Goal: Information Seeking & Learning: Find specific page/section

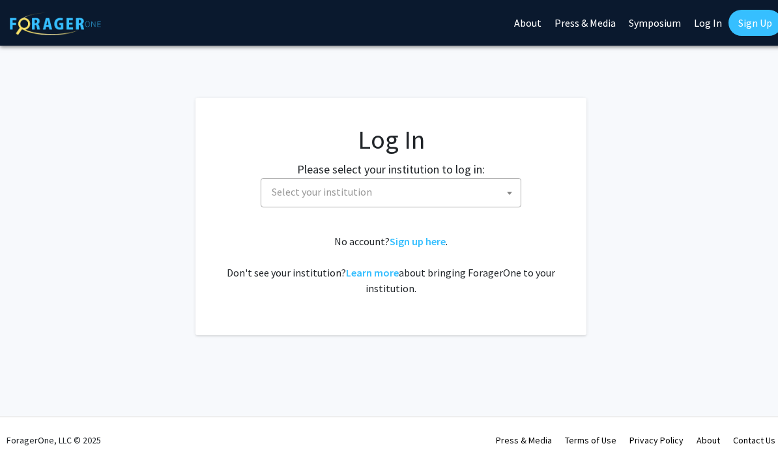
select select
click at [401, 199] on span "Select your institution" at bounding box center [393, 192] width 254 height 27
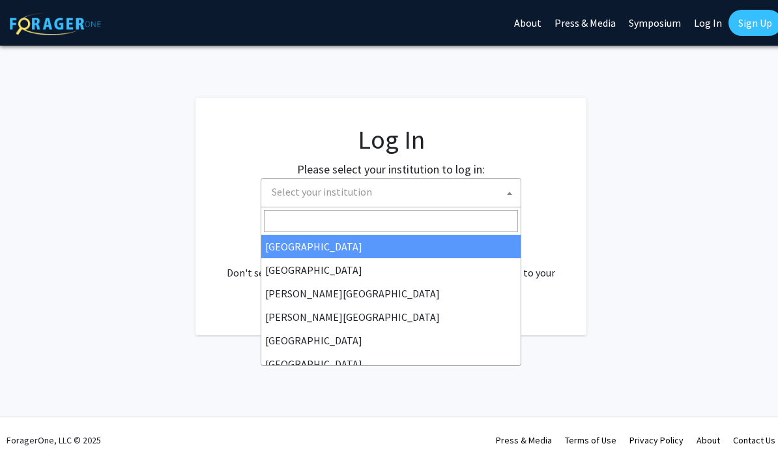
click at [340, 222] on input "Search" at bounding box center [391, 221] width 254 height 22
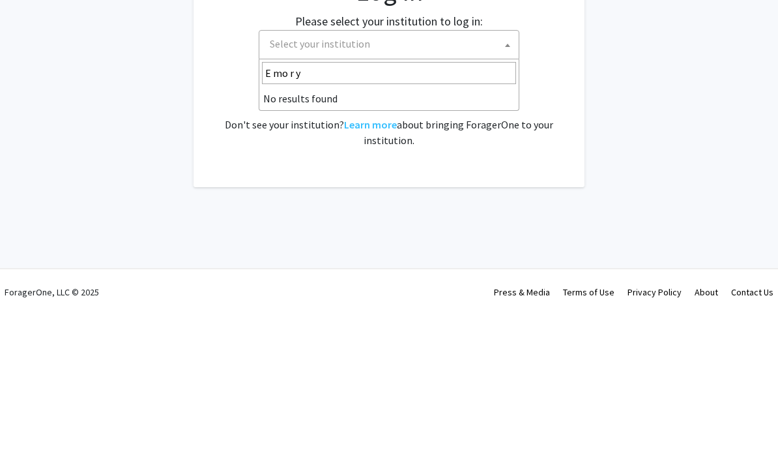
type input "Emory"
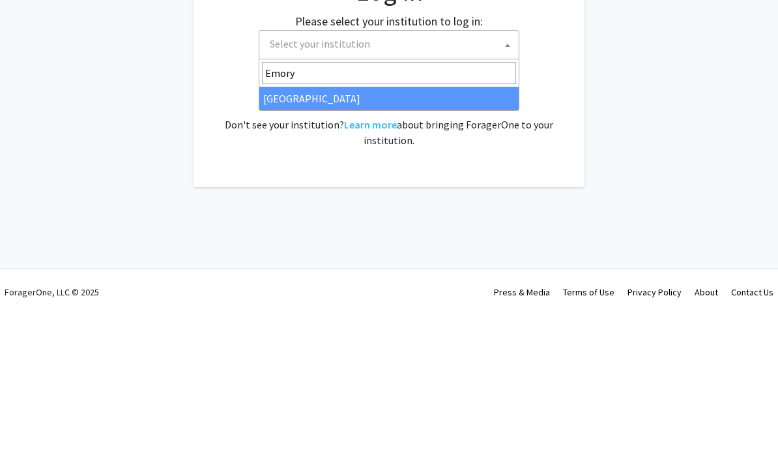
select select "12"
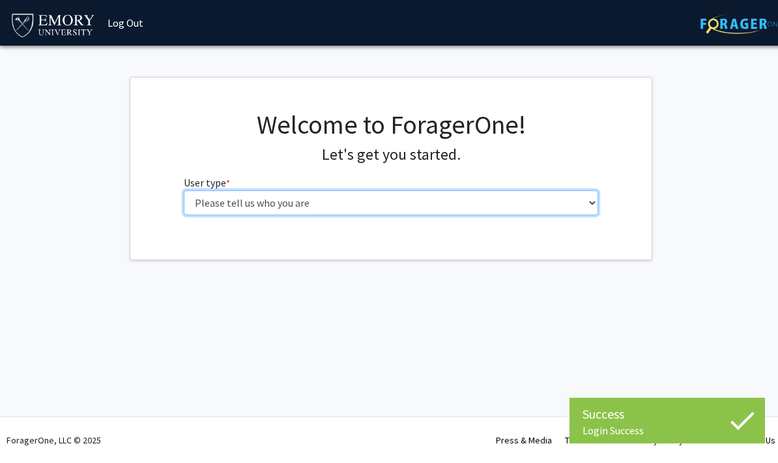
click at [199, 197] on select "Please tell us who you are Undergraduate Student Master's Student Doctoral Cand…" at bounding box center [391, 202] width 415 height 25
select select "1: undergrad"
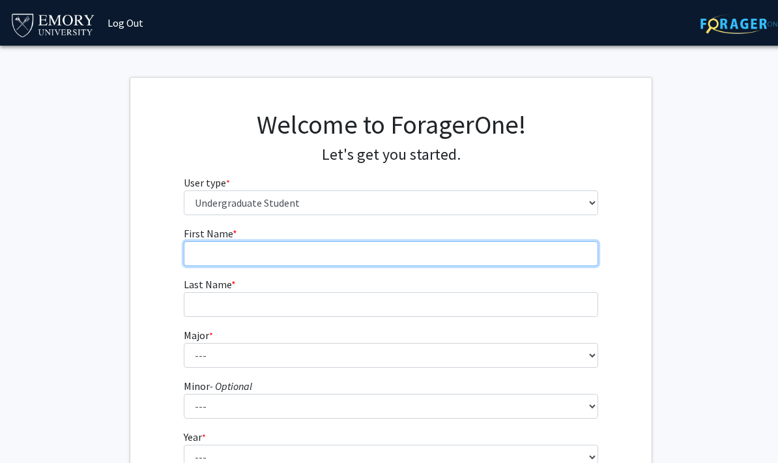
click at [201, 256] on input "First Name * required" at bounding box center [391, 253] width 415 height 25
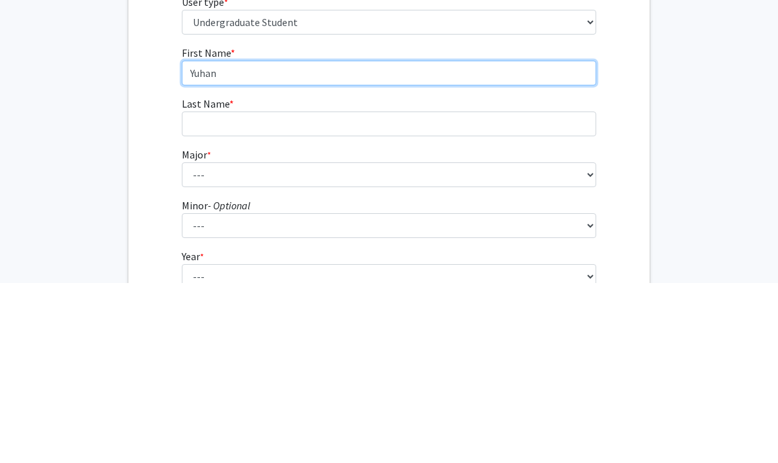
type input "Yuhan"
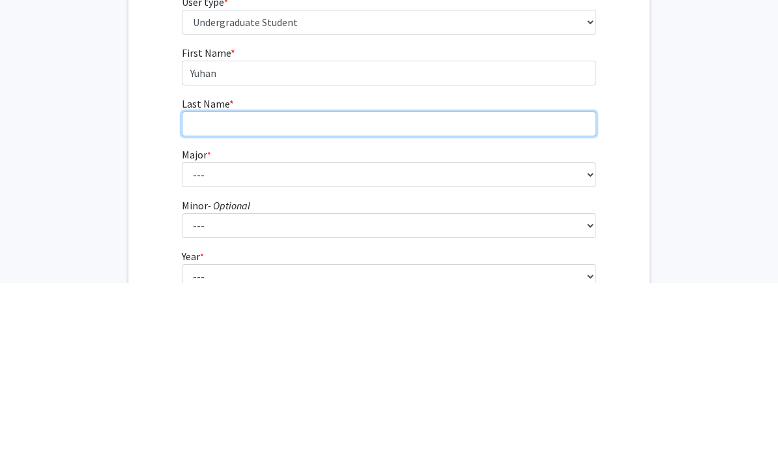
click at [202, 292] on input "Last Name * required" at bounding box center [389, 304] width 415 height 25
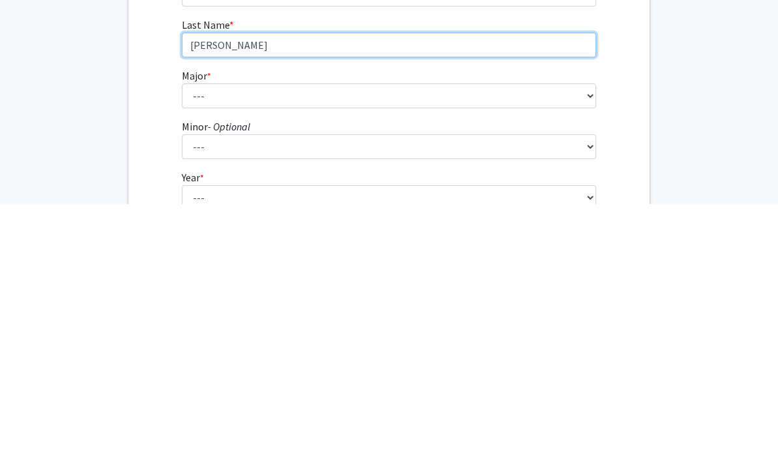
type input "[PERSON_NAME]"
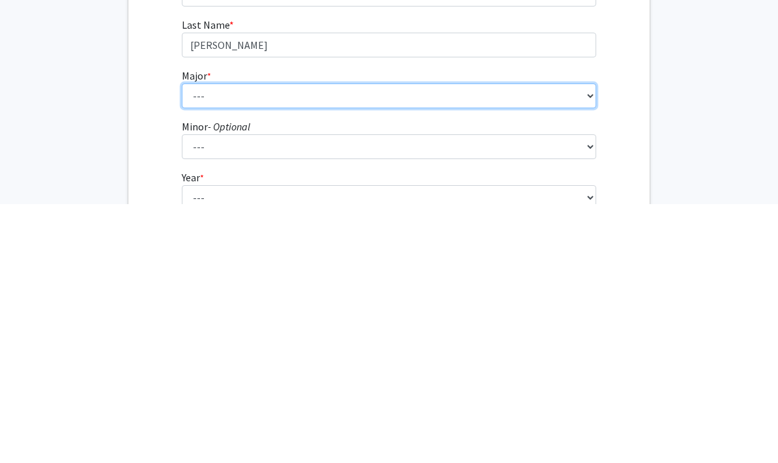
click at [195, 343] on select "--- Accounting African American Studies African Studies American Studies Analyt…" at bounding box center [389, 355] width 415 height 25
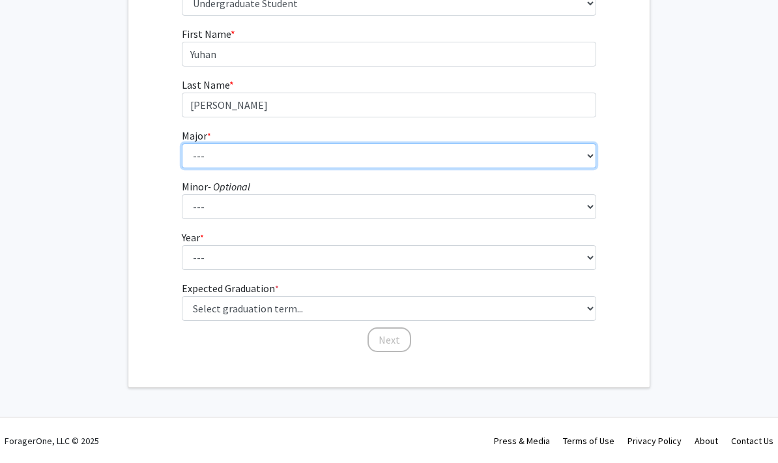
select select "8: 969"
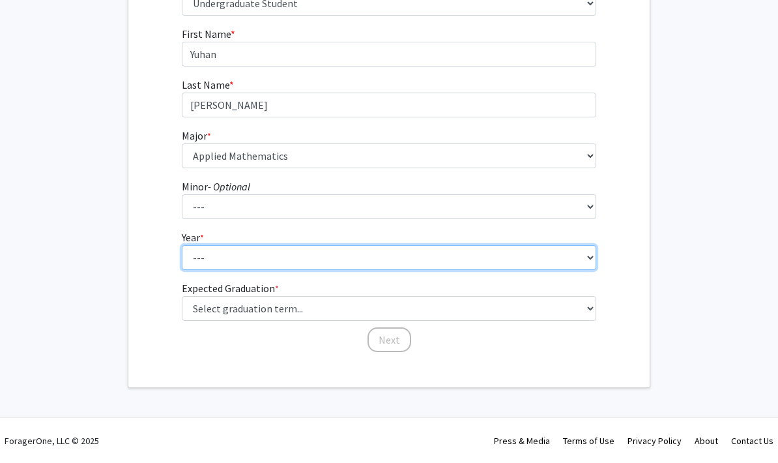
click at [502, 259] on select "--- First-year Sophomore Junior Senior Postbaccalaureate Certificate" at bounding box center [389, 257] width 415 height 25
select select "2: sophomore"
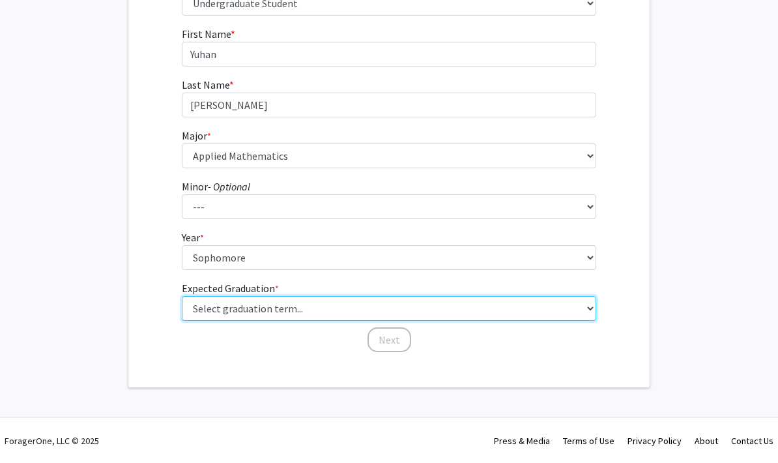
click at [507, 314] on select "Select graduation term... Spring 2025 Summer 2025 Fall 2025 Winter 2025 Spring …" at bounding box center [389, 308] width 415 height 25
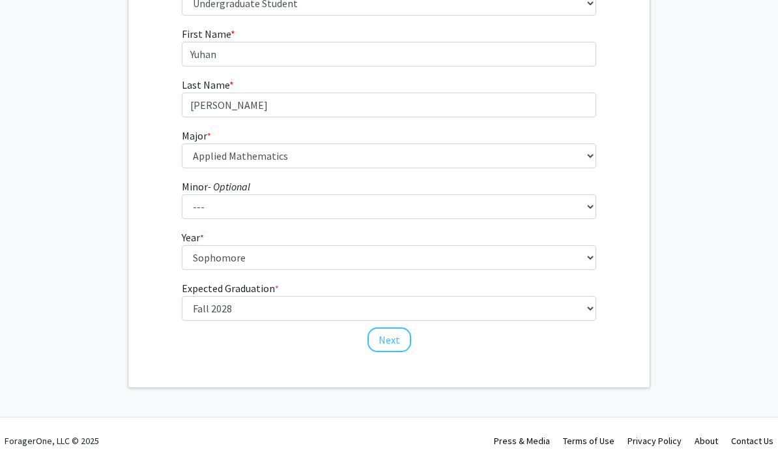
click at [464, 293] on fg-graduation-dropdown "Expected Graduation * required Select graduation term... Spring 2025 Summer 202…" at bounding box center [389, 300] width 415 height 40
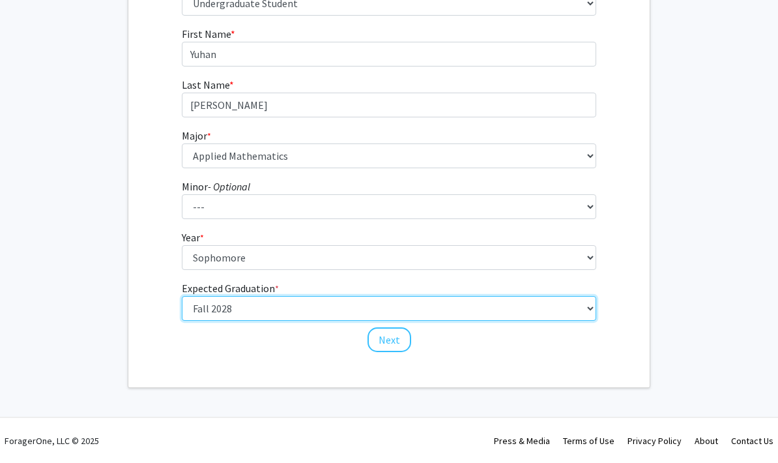
click at [481, 309] on select "Select graduation term... Spring 2025 Summer 2025 Fall 2025 Winter 2025 Spring …" at bounding box center [389, 308] width 415 height 25
select select "14: summer_2028"
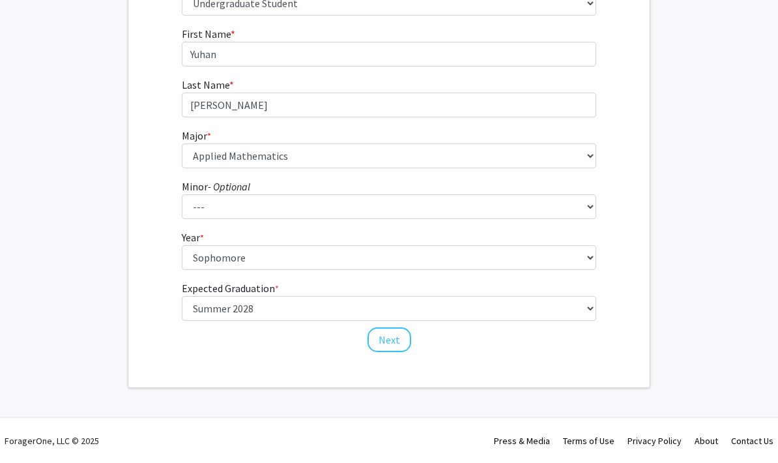
click at [401, 338] on button "Next" at bounding box center [389, 339] width 44 height 25
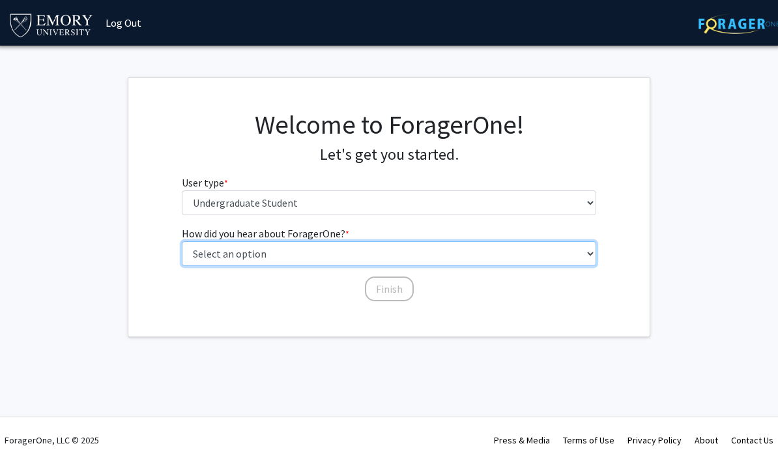
click at [375, 257] on select "Select an option Peer/student recommendation Faculty/staff recommendation Unive…" at bounding box center [389, 253] width 415 height 25
select select "3: university_website"
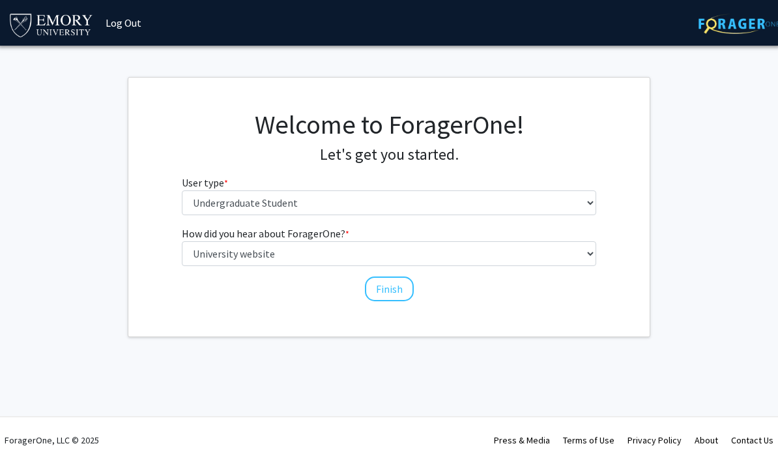
click at [410, 279] on button "Finish" at bounding box center [389, 288] width 49 height 25
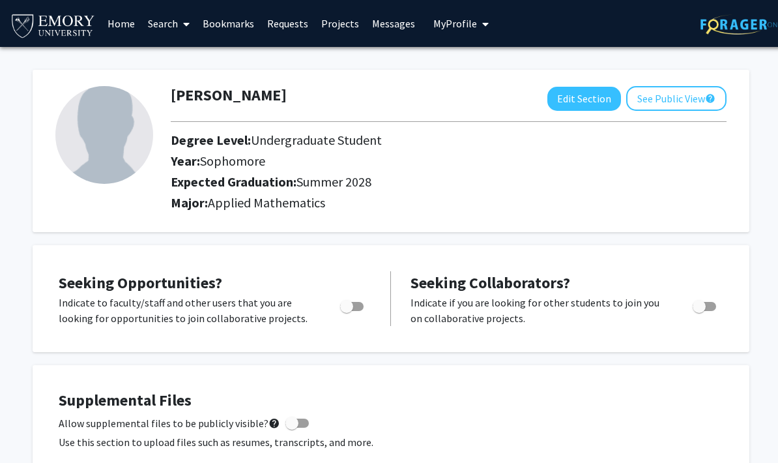
click at [155, 27] on link "Search" at bounding box center [168, 24] width 55 height 46
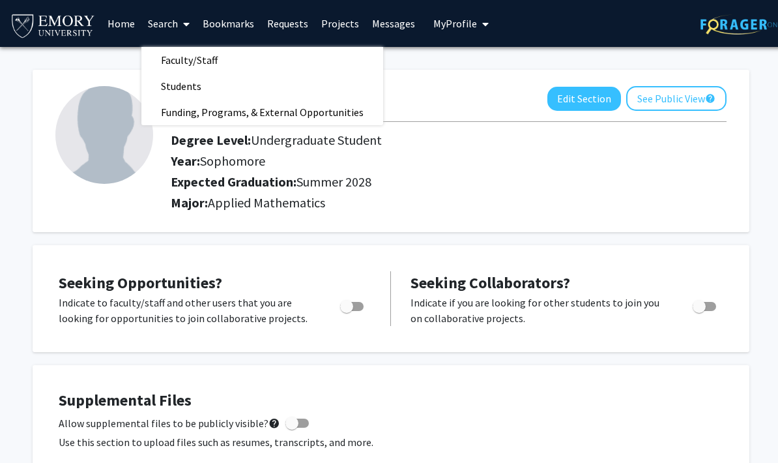
click at [169, 63] on span "Faculty/Staff" at bounding box center [189, 60] width 96 height 26
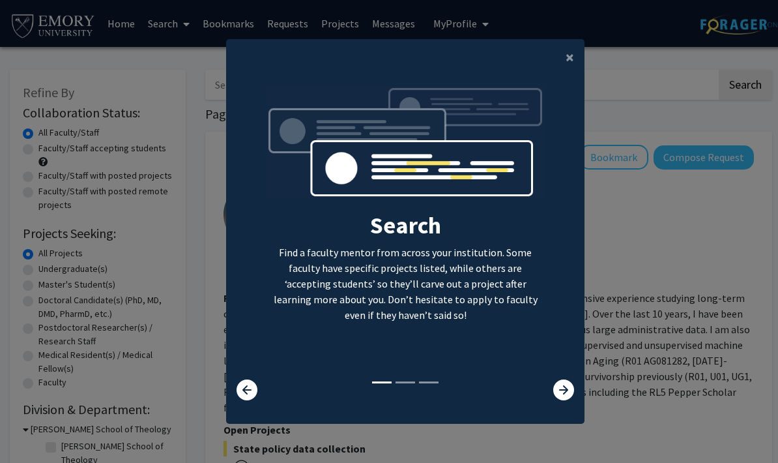
click at [562, 55] on button "×" at bounding box center [569, 57] width 29 height 36
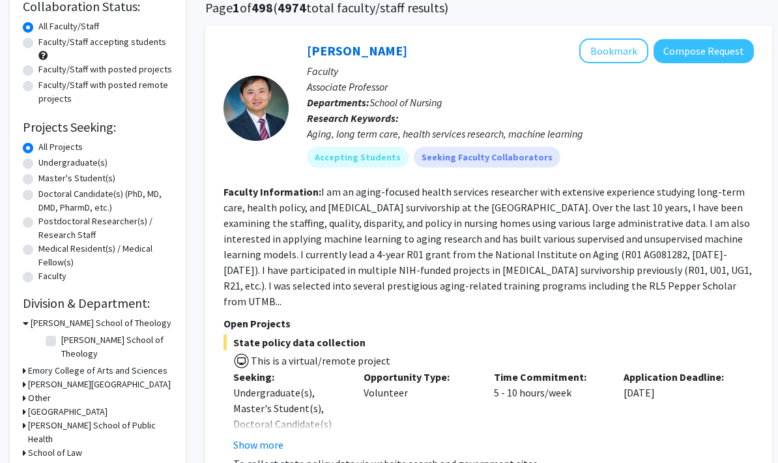
scroll to position [104, 0]
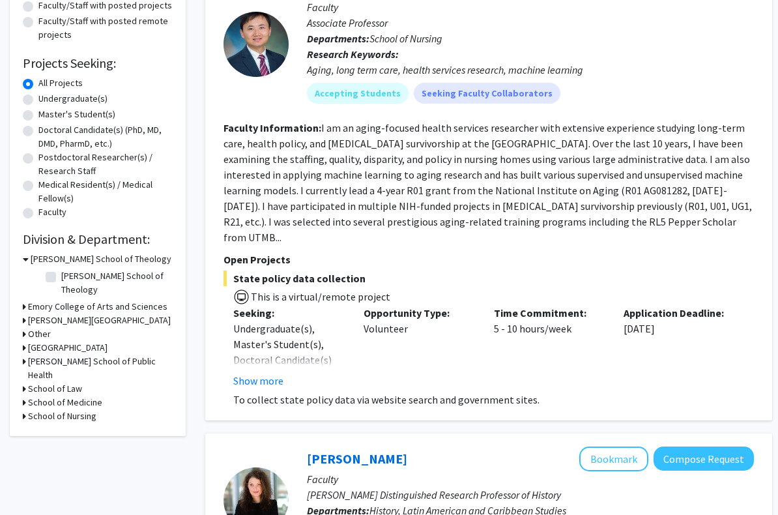
click at [244, 373] on button "Show more" at bounding box center [258, 381] width 50 height 16
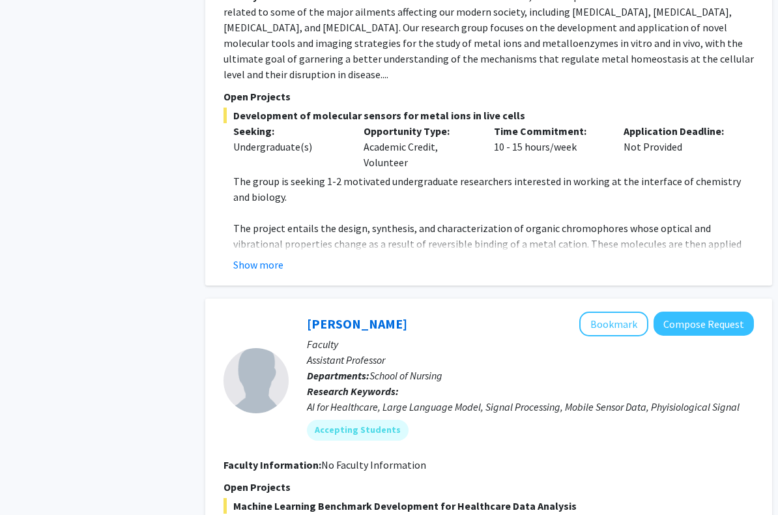
scroll to position [1719, 0]
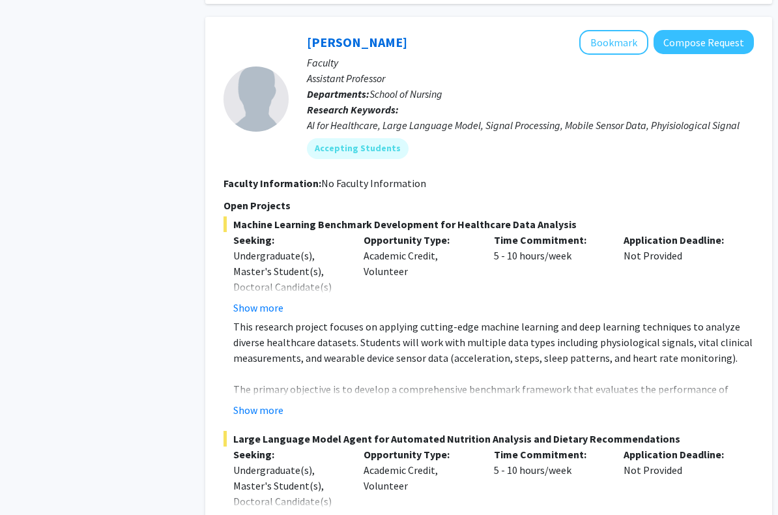
click at [247, 300] on button "Show more" at bounding box center [258, 308] width 50 height 16
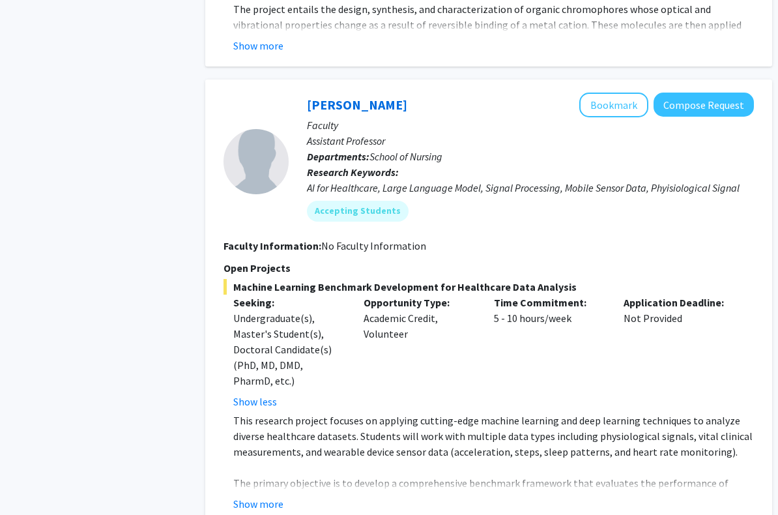
scroll to position [1870, 0]
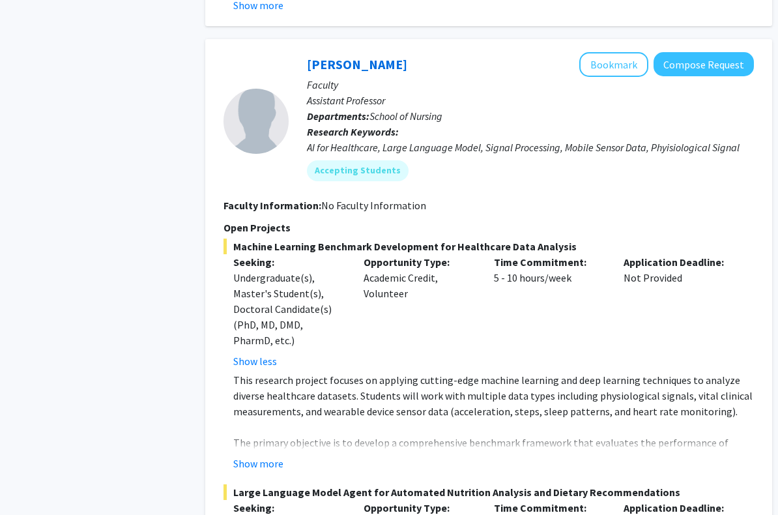
click at [240, 456] on button "Show more" at bounding box center [258, 464] width 50 height 16
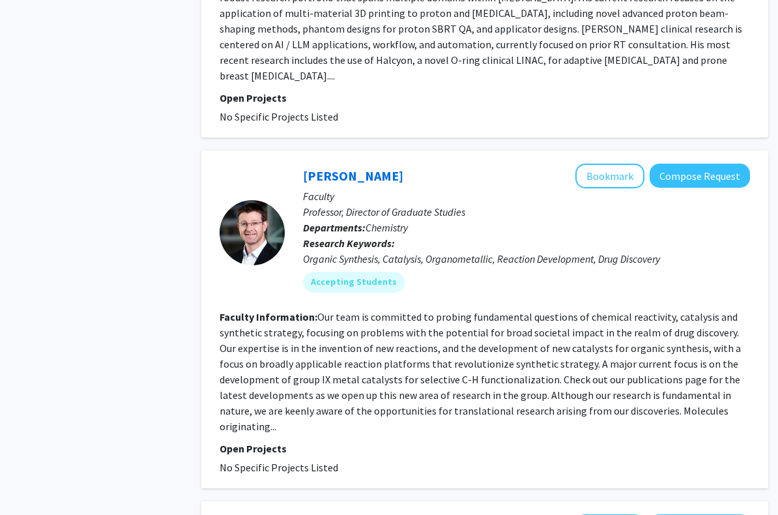
scroll to position [3930, 4]
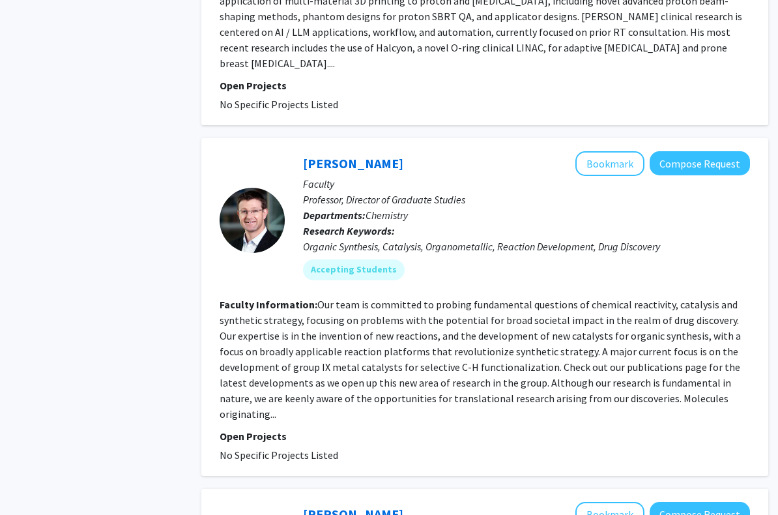
click at [264, 297] on section "Faculty Information: Our team is committed to probing fundamental questions of …" at bounding box center [485, 359] width 530 height 125
click at [246, 192] on div at bounding box center [252, 221] width 65 height 139
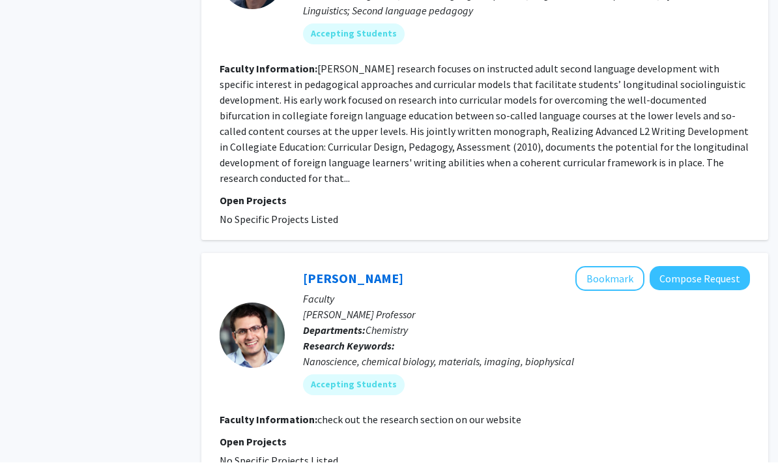
scroll to position [4584, 4]
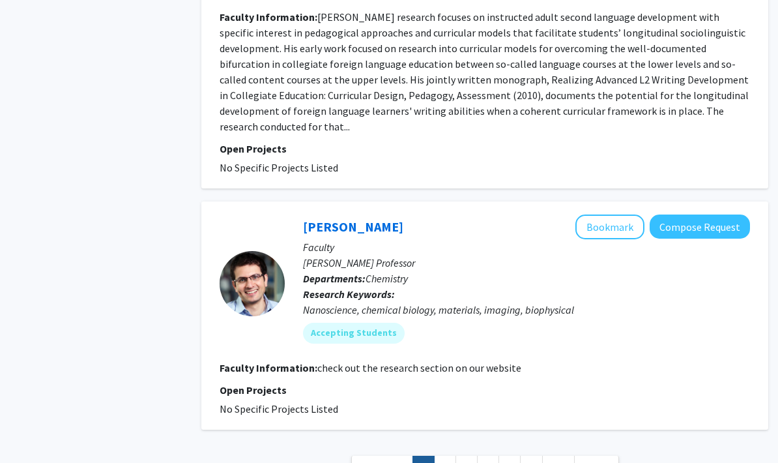
click at [227, 214] on div at bounding box center [252, 283] width 65 height 139
click at [455, 455] on link "3" at bounding box center [466, 466] width 22 height 23
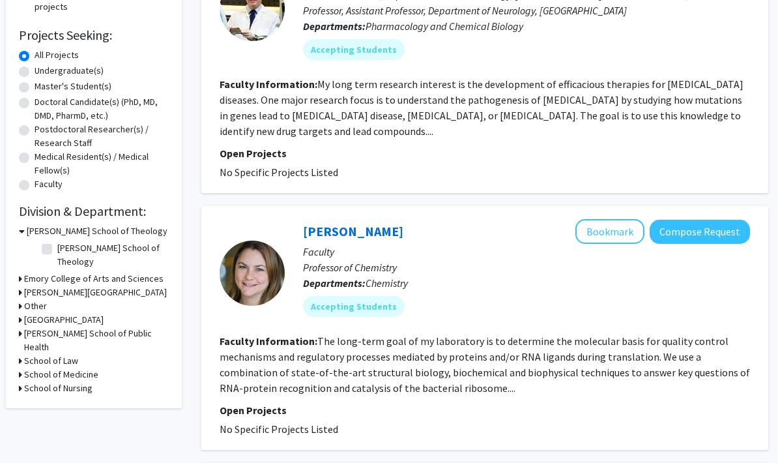
scroll to position [0, 4]
